Goal: Transaction & Acquisition: Purchase product/service

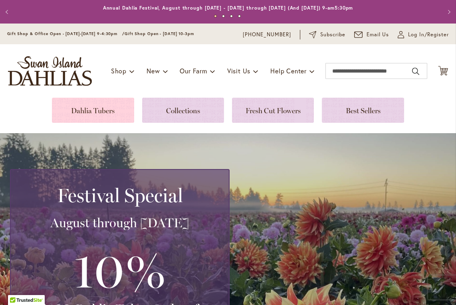
click at [104, 113] on link at bounding box center [93, 110] width 82 height 25
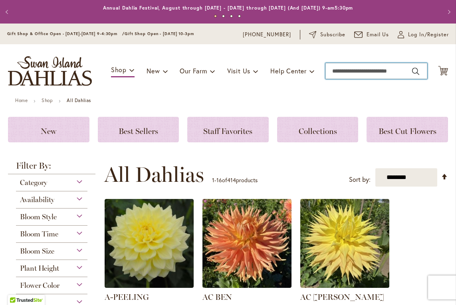
click at [347, 73] on input "Search" at bounding box center [376, 71] width 102 height 16
type input "**********"
